Goal: Transaction & Acquisition: Book appointment/travel/reservation

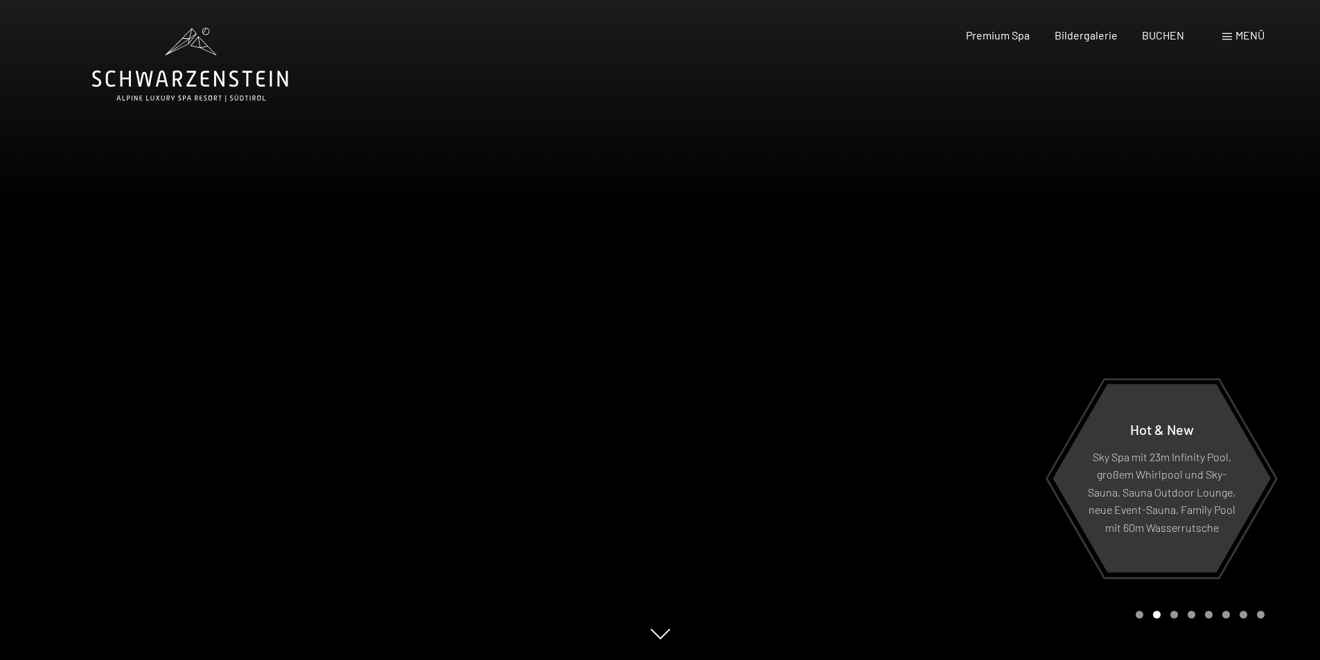
click at [1232, 38] on div "Menü" at bounding box center [1243, 35] width 42 height 15
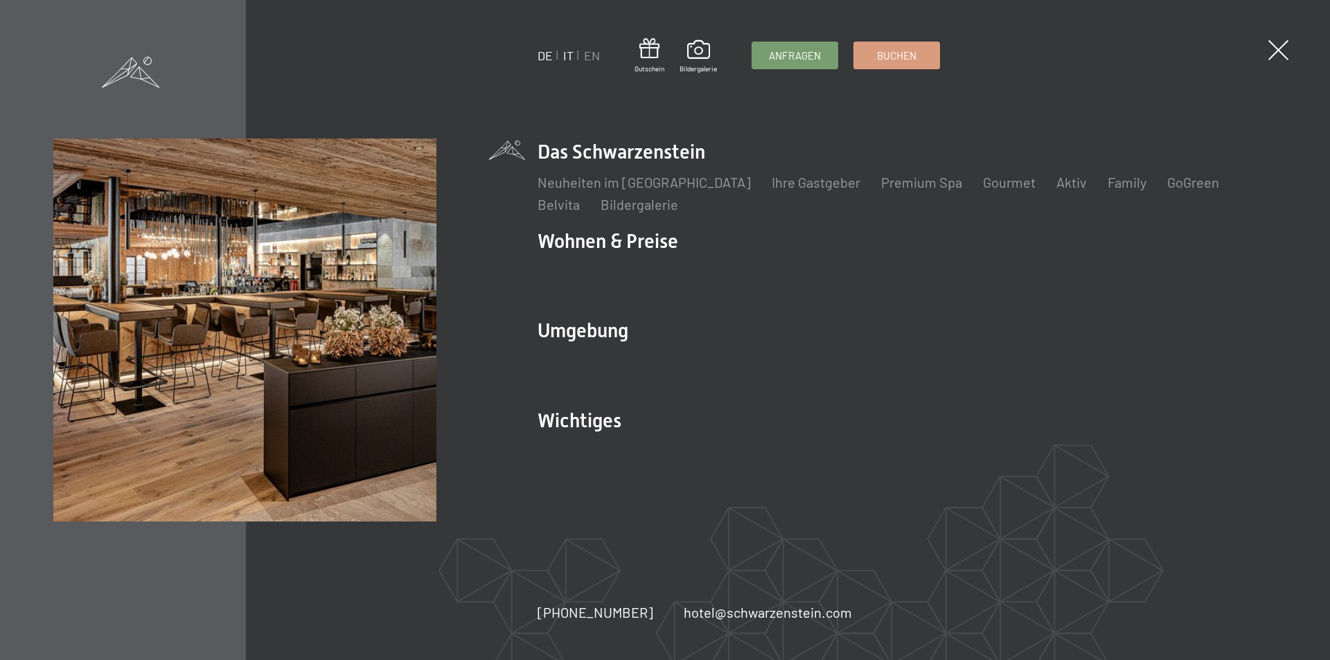
click at [568, 55] on link "IT" at bounding box center [568, 55] width 10 height 15
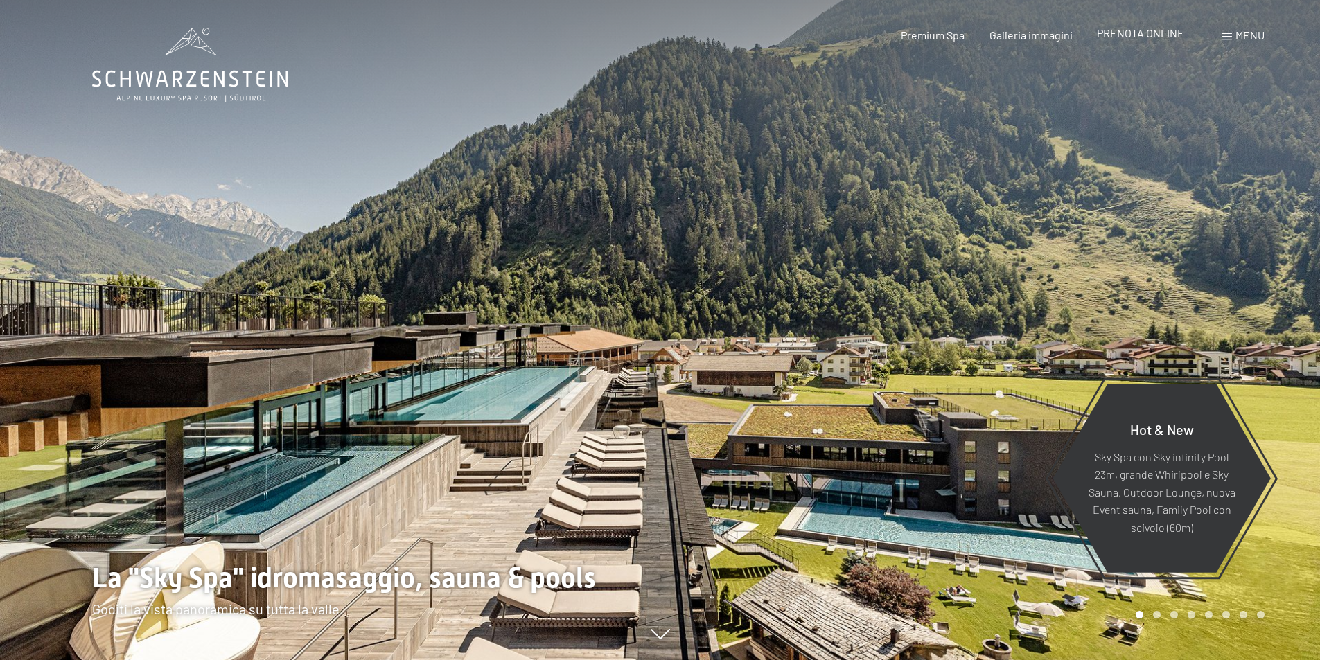
drag, startPoint x: 1131, startPoint y: 35, endPoint x: 1136, endPoint y: 49, distance: 14.9
click at [1132, 35] on span "PRENOTA ONLINE" at bounding box center [1140, 32] width 87 height 13
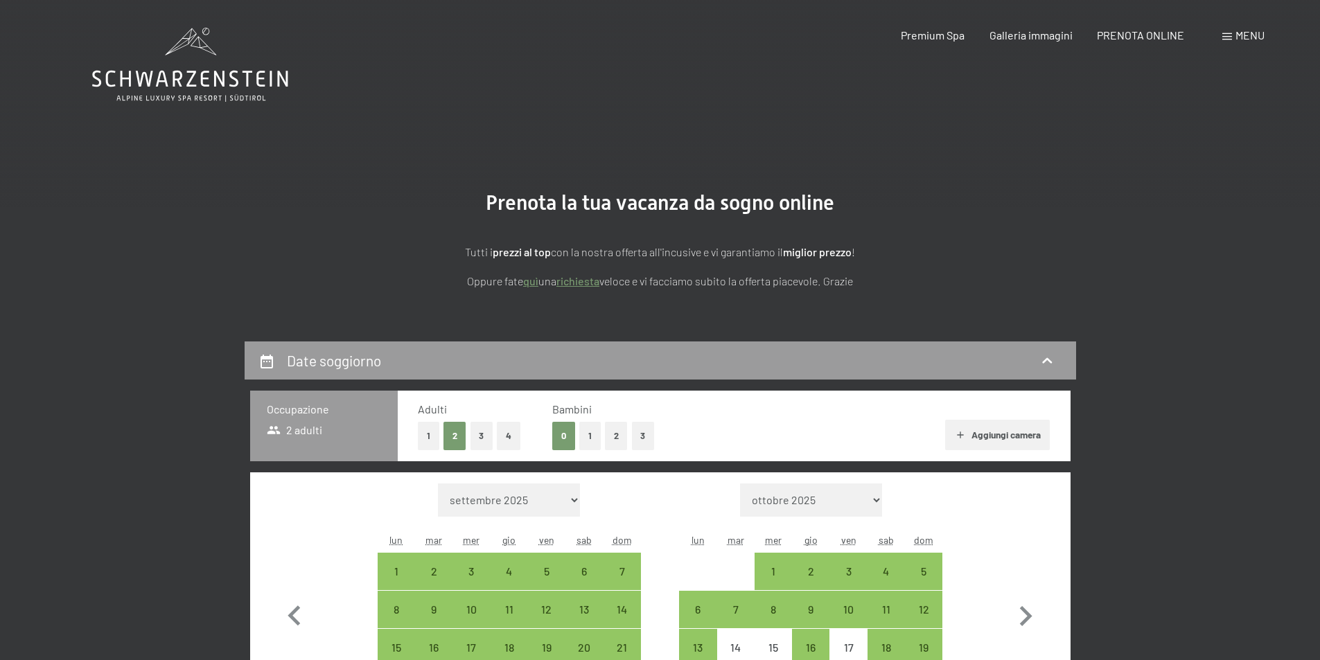
click at [982, 436] on button "Aggiungi camera" at bounding box center [997, 435] width 105 height 30
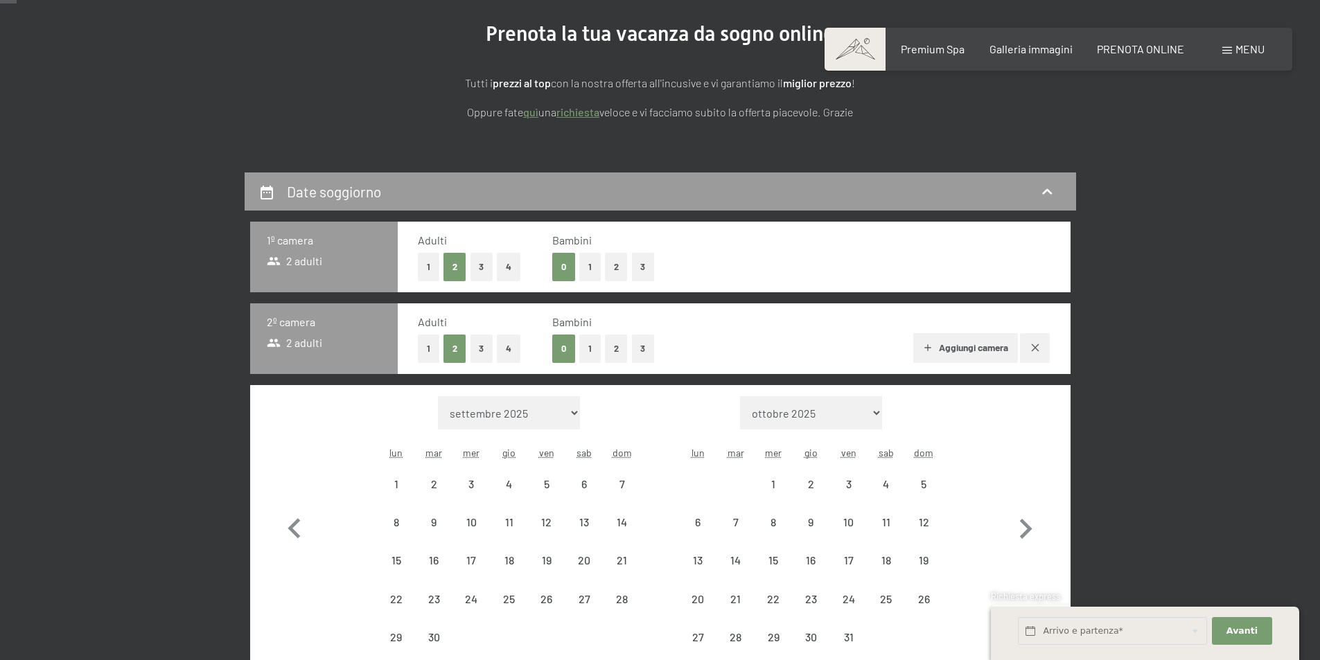
scroll to position [277, 0]
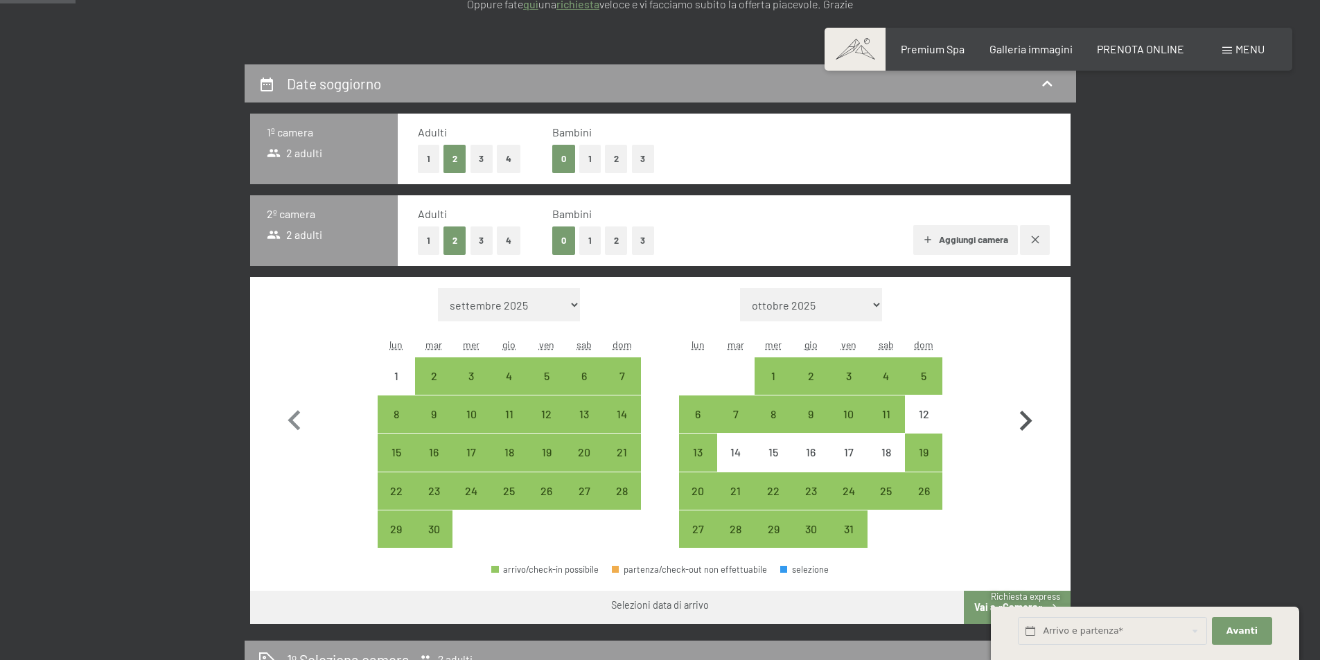
click at [1028, 425] on icon "button" at bounding box center [1026, 421] width 12 height 20
select select "2025-10-01"
select select "2025-11-01"
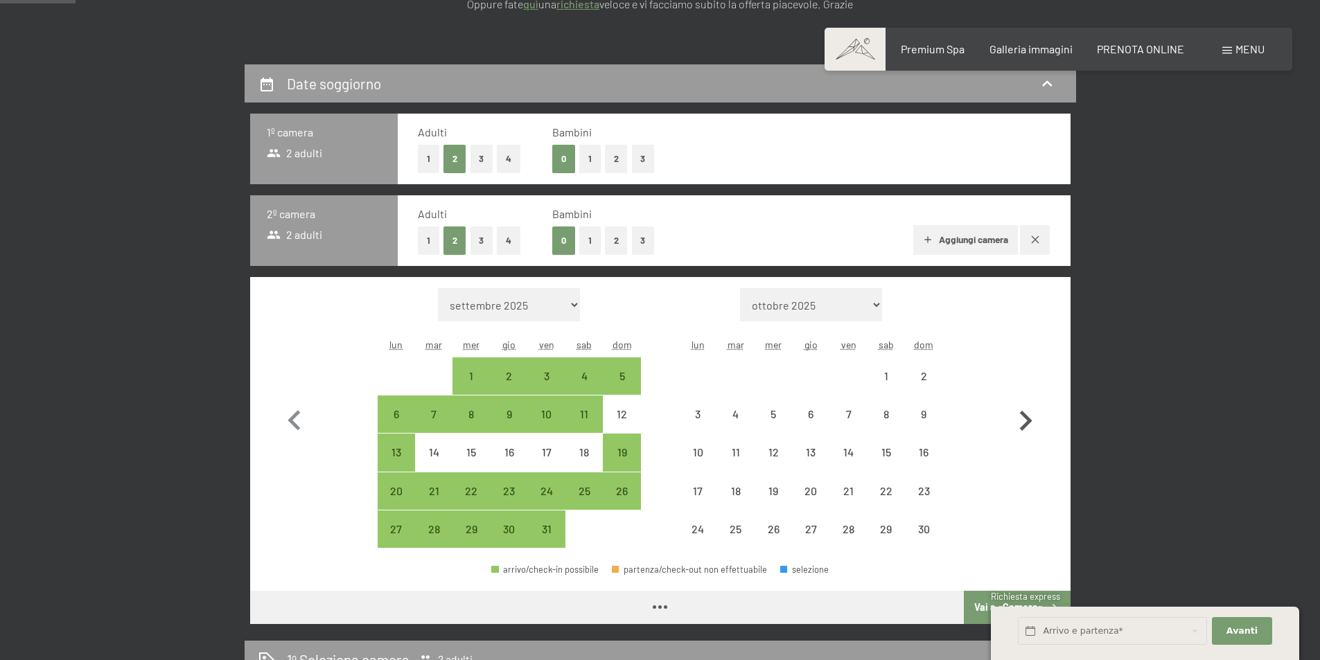
select select "2025-10-01"
select select "2025-11-01"
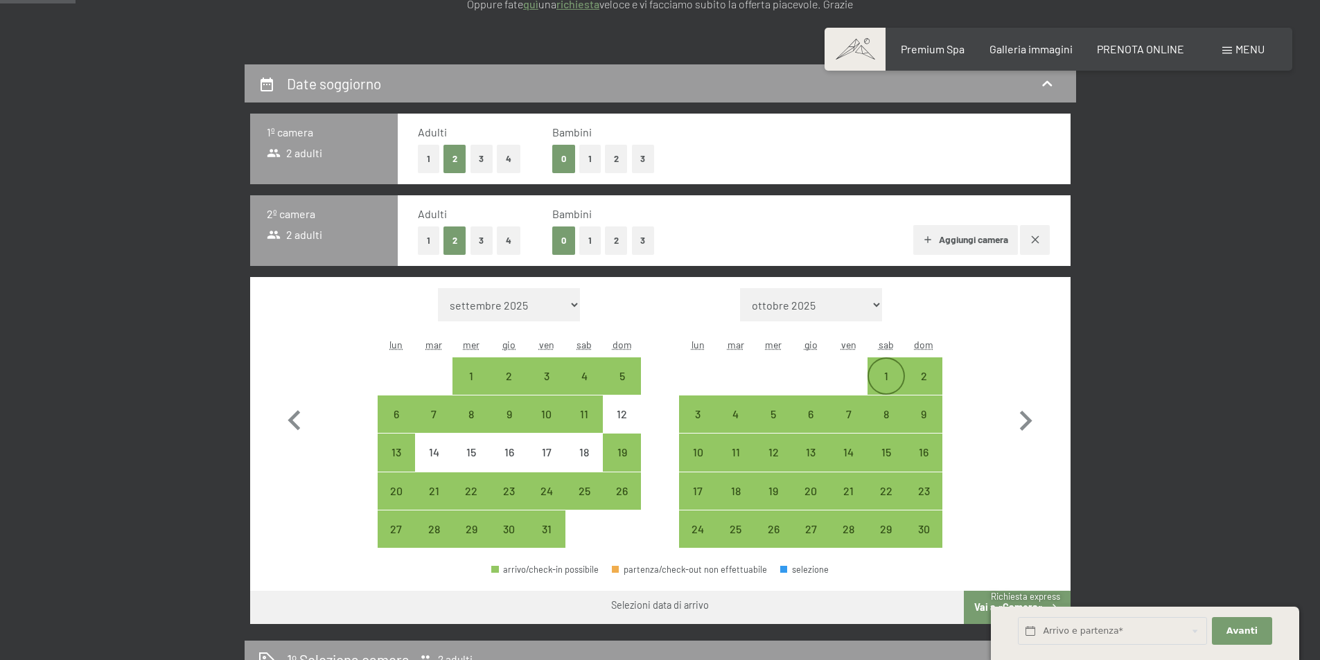
drag, startPoint x: 877, startPoint y: 381, endPoint x: 898, endPoint y: 379, distance: 21.6
click at [878, 381] on div "1" at bounding box center [886, 388] width 35 height 35
select select "2025-10-01"
select select "2025-11-01"
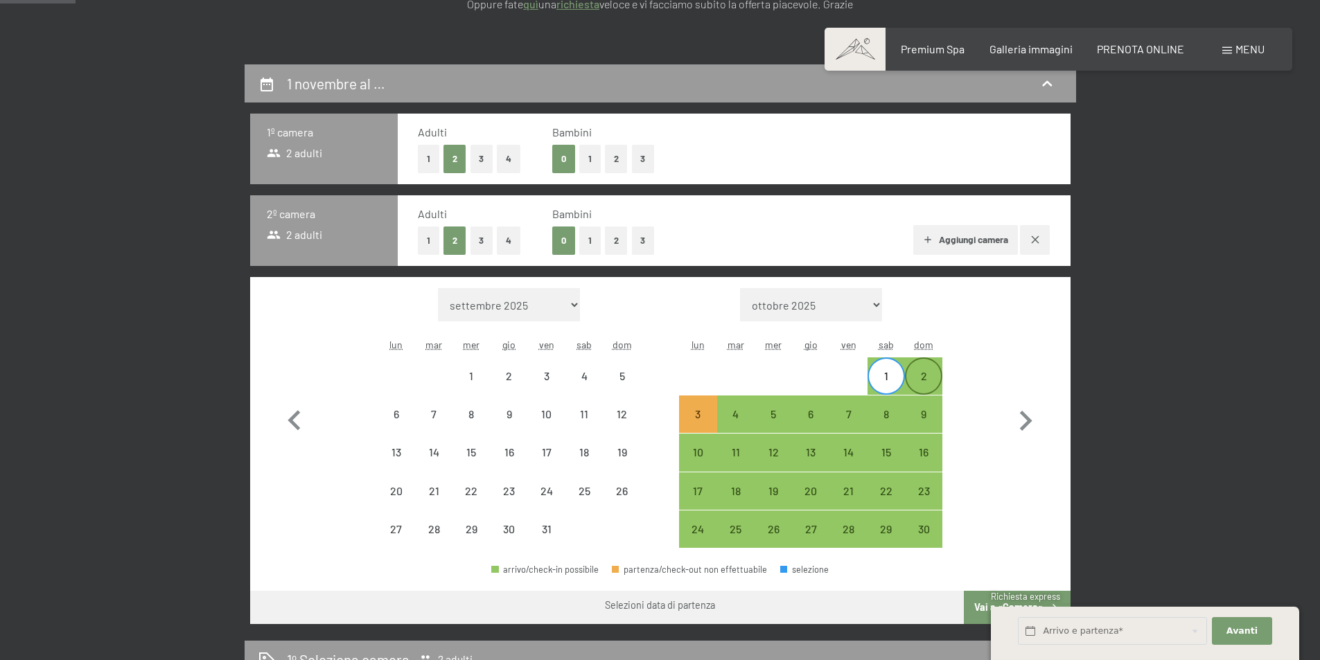
click at [917, 380] on div "2" at bounding box center [923, 388] width 35 height 35
select select "2025-10-01"
select select "2025-11-01"
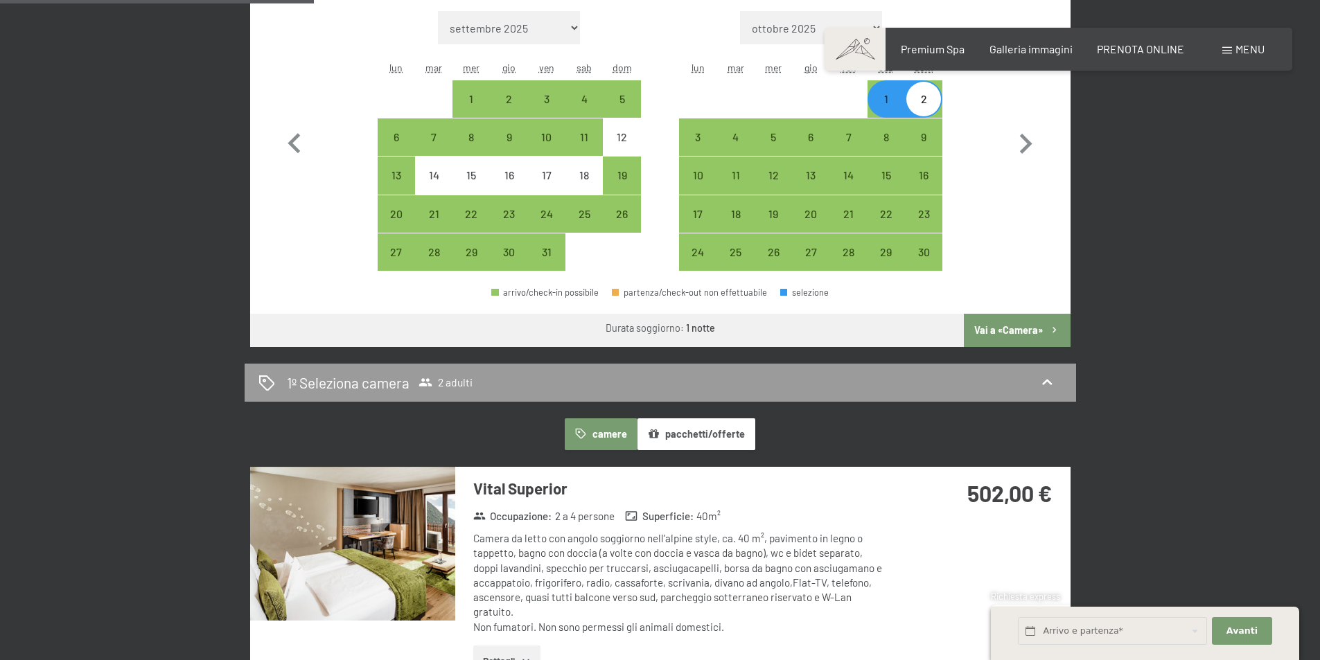
click at [976, 333] on button "Vai a «Camera»" at bounding box center [1017, 330] width 106 height 33
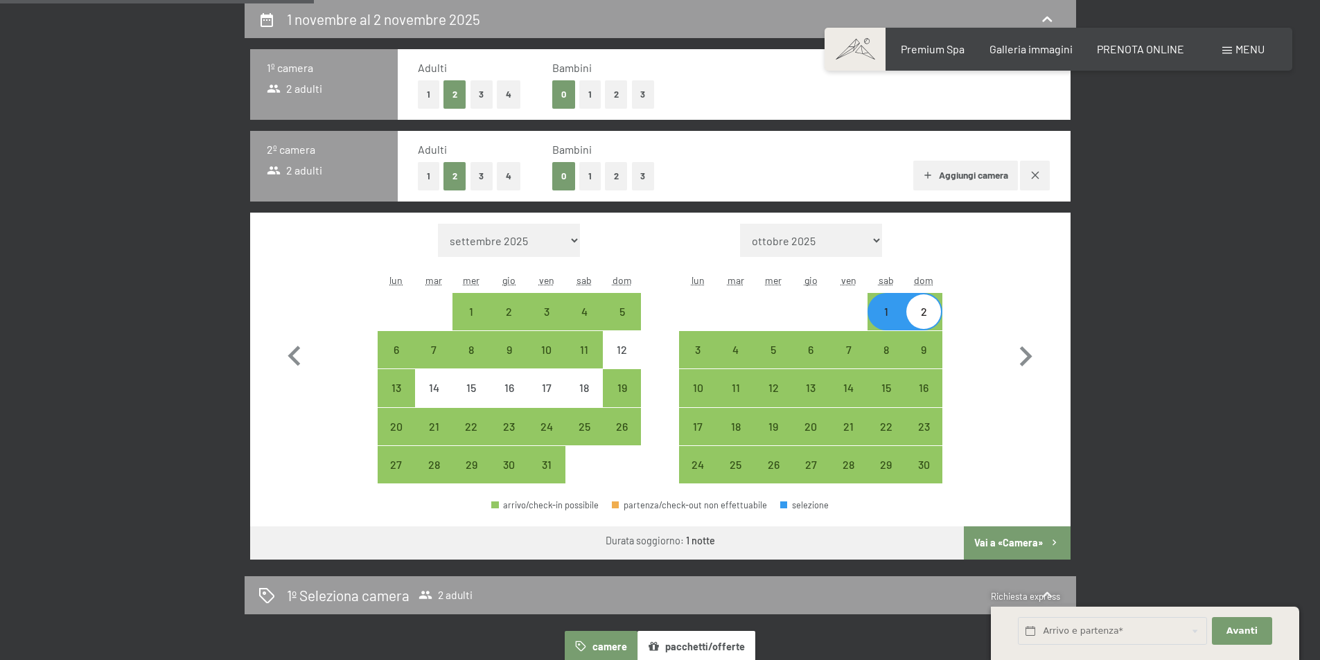
select select "2025-10-01"
select select "2025-11-01"
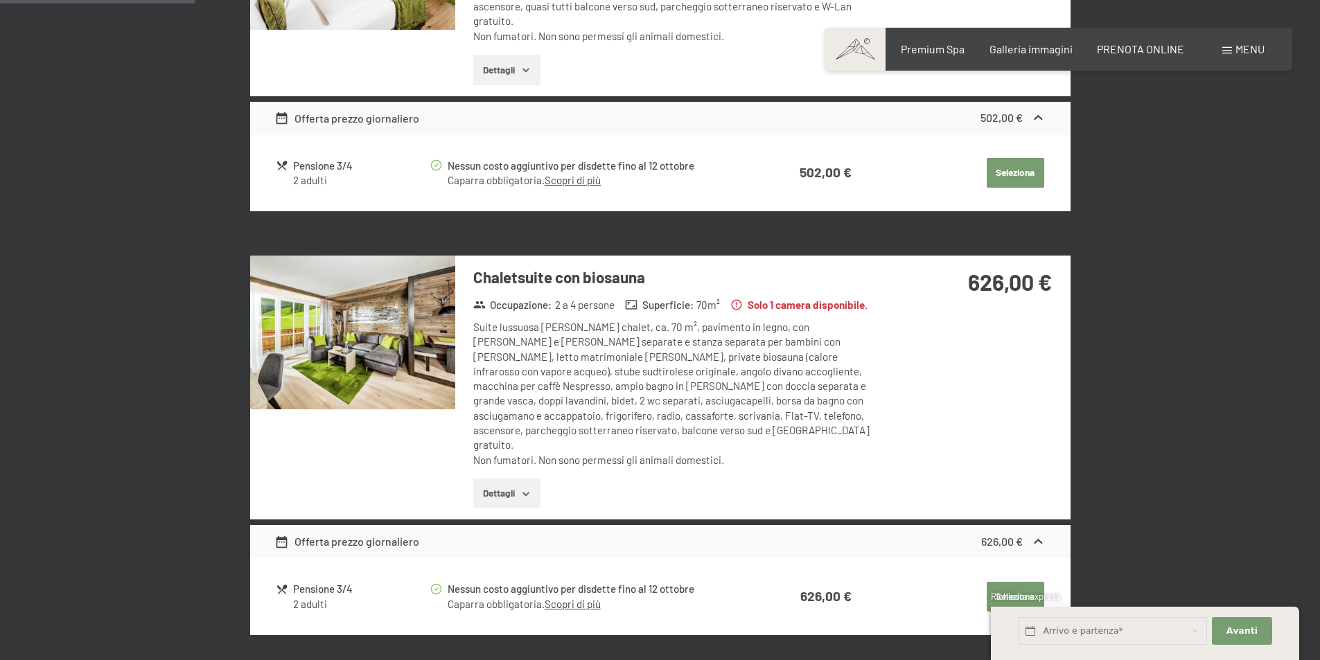
scroll to position [688, 0]
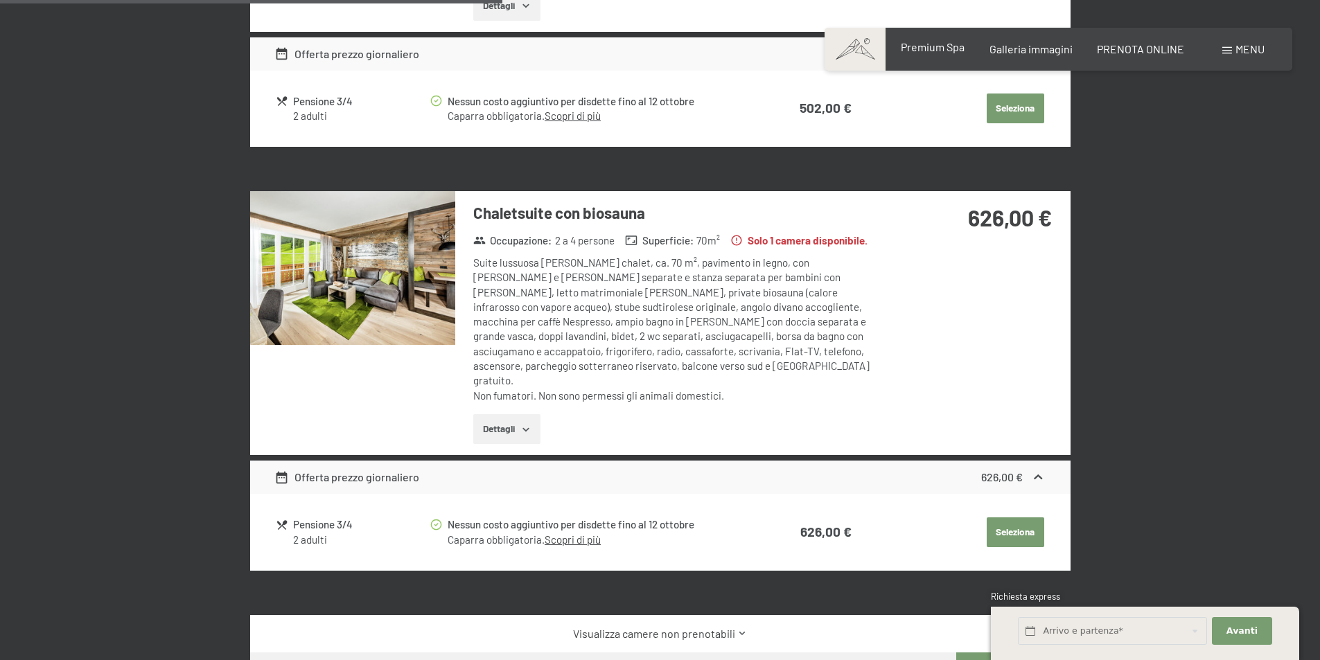
click at [941, 45] on span "Premium Spa" at bounding box center [933, 46] width 64 height 13
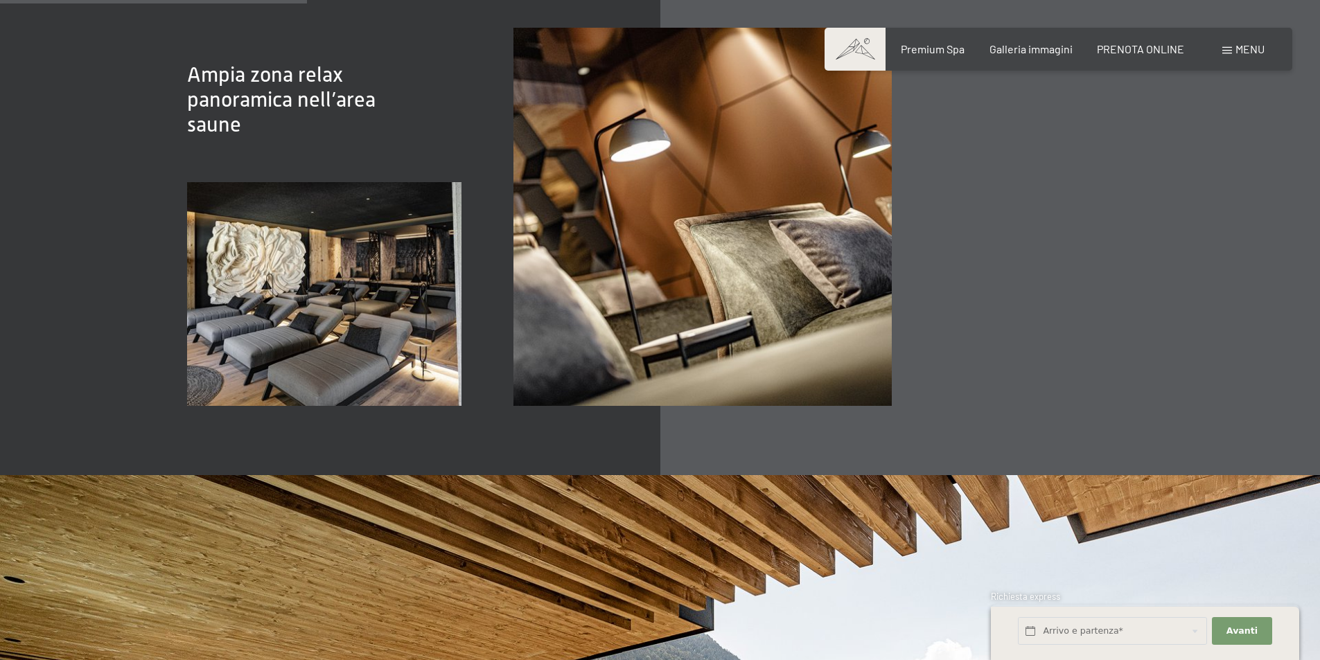
scroll to position [2425, 0]
